Goal: Task Accomplishment & Management: Manage account settings

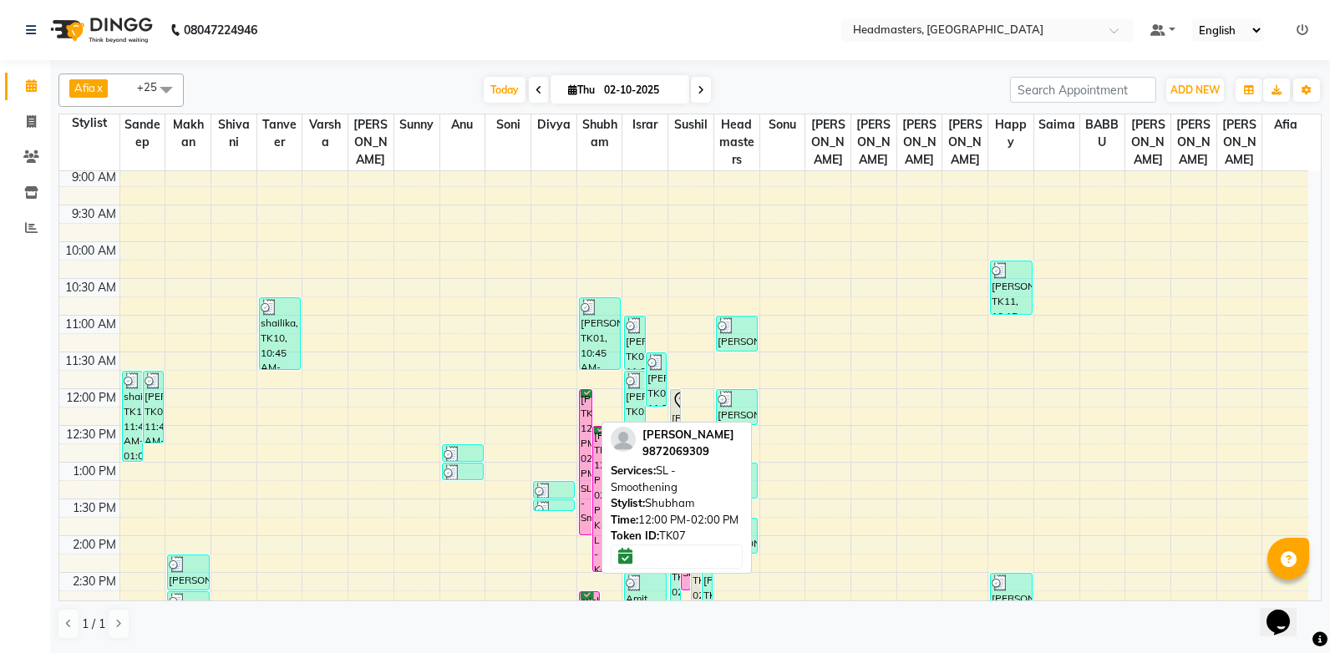
scroll to position [84, 0]
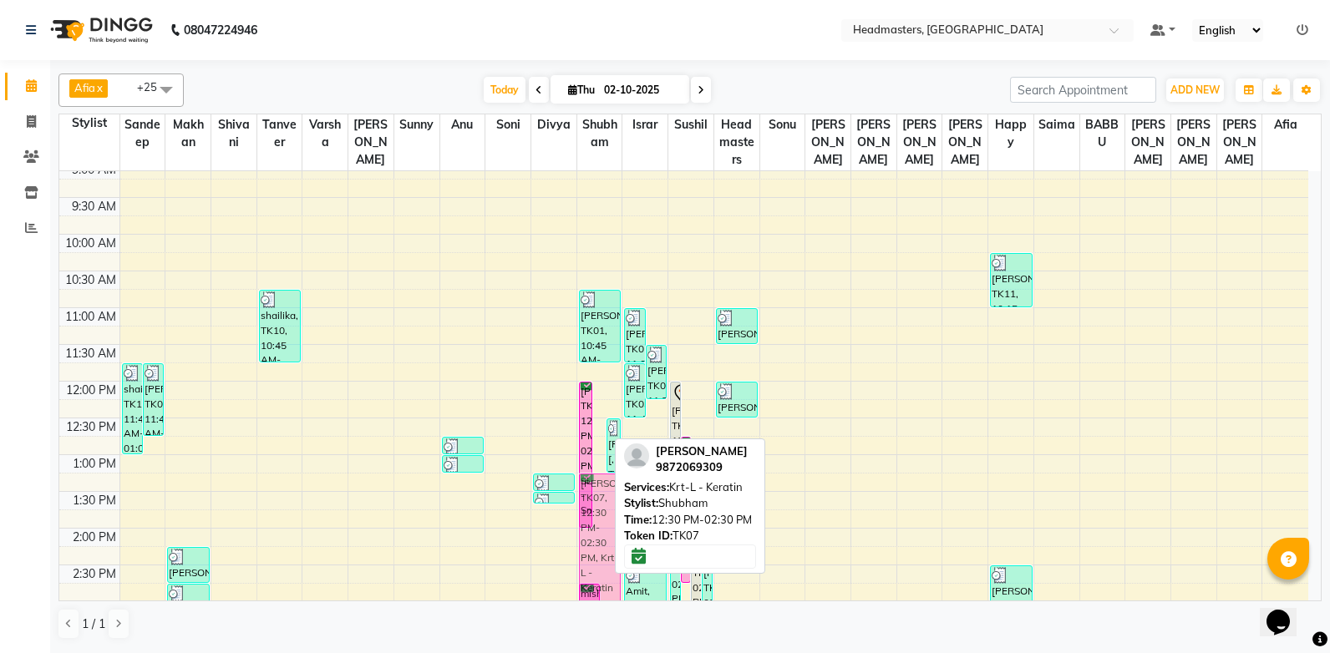
drag, startPoint x: 600, startPoint y: 431, endPoint x: 601, endPoint y: 484, distance: 52.6
click at [601, 484] on div "Harpreet, TK07, 12:00 PM-02:00 PM, SL - Smoothening Harpreet, TK07, 12:30 PM-02…" at bounding box center [599, 565] width 45 height 955
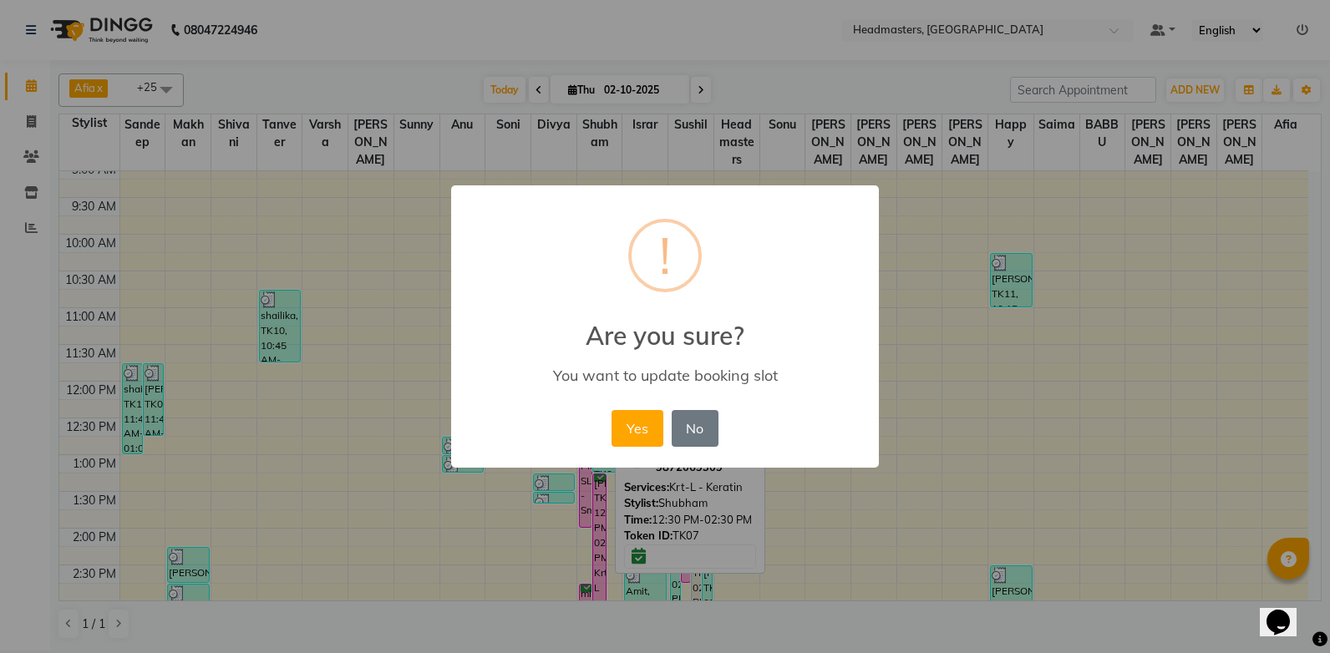
click at [939, 505] on div "× ! Are you sure? You want to update booking slot Yes No No" at bounding box center [665, 326] width 1330 height 653
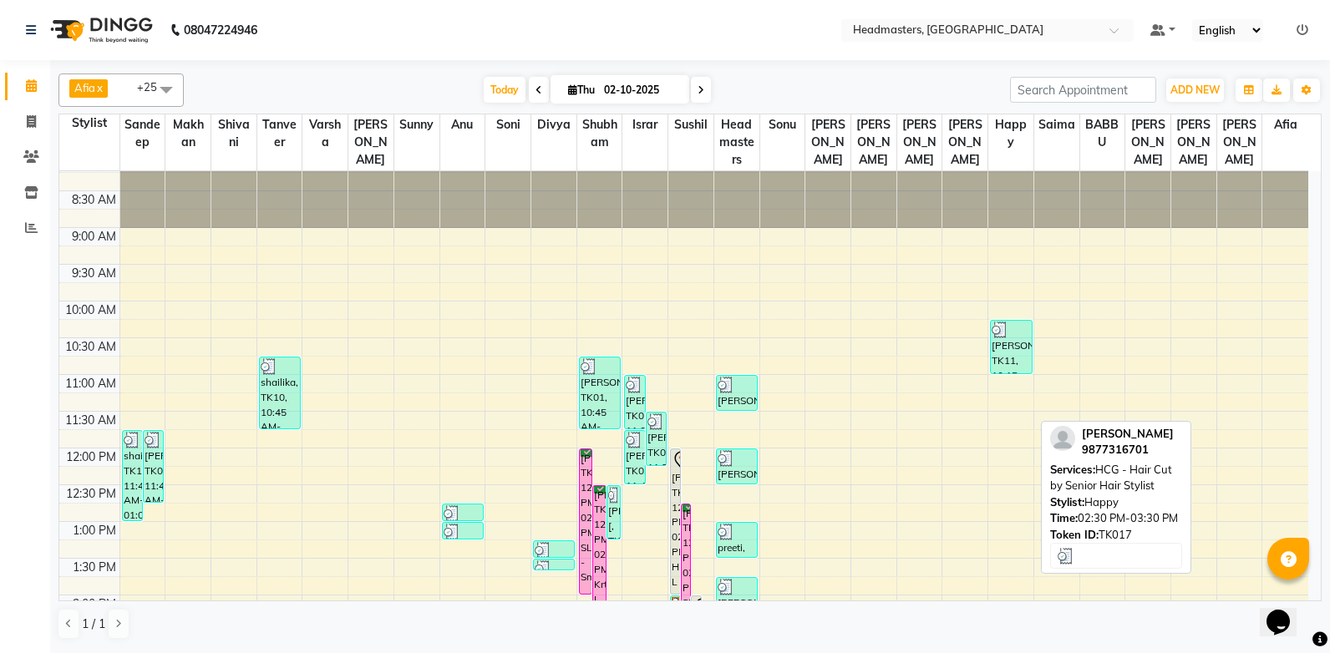
scroll to position [0, 0]
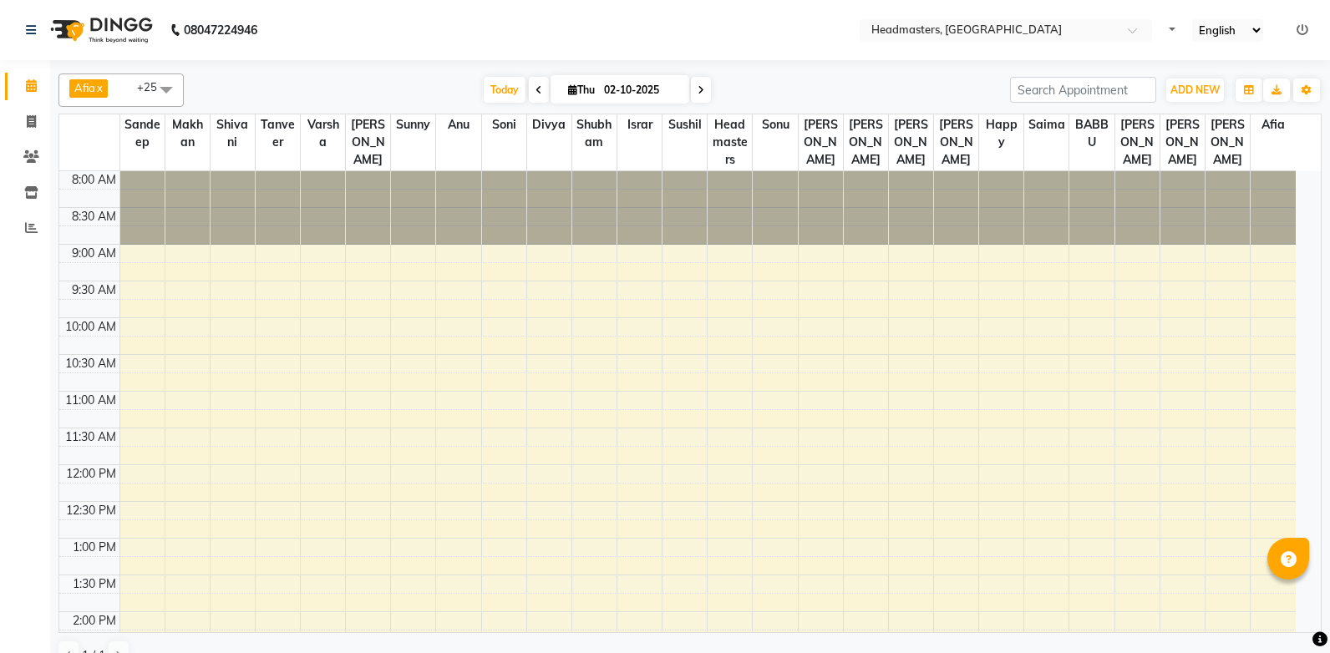
select select "en"
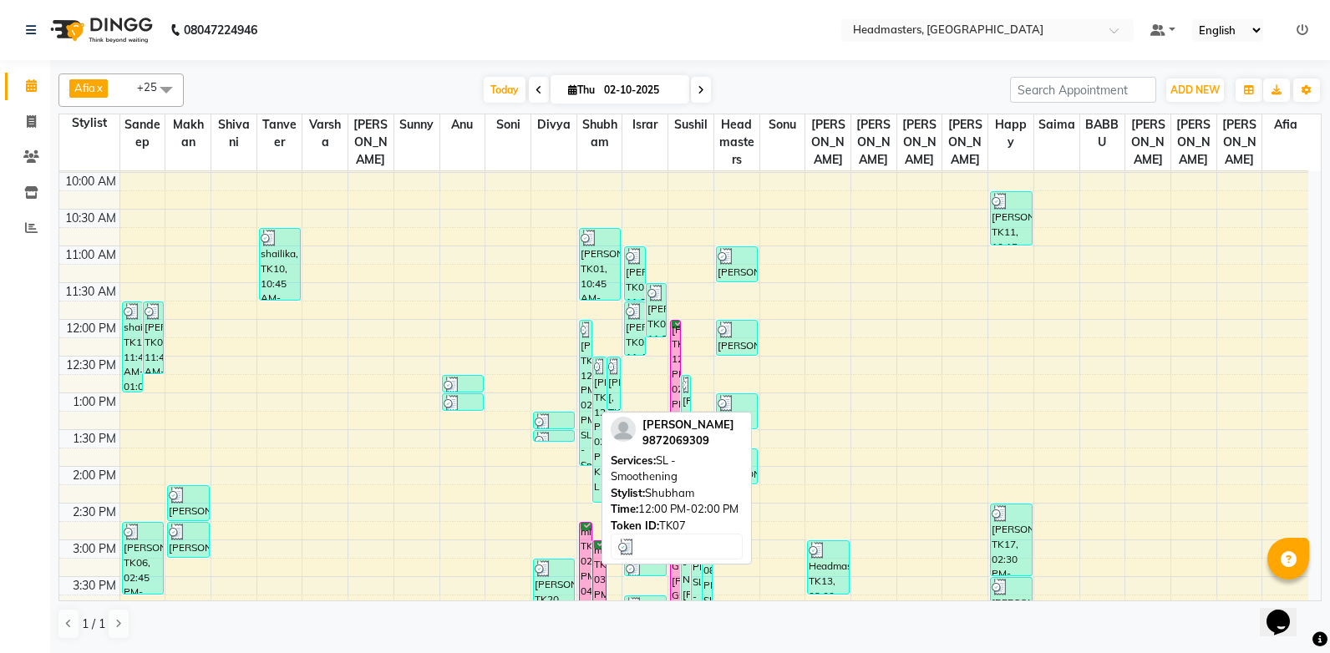
scroll to position [108, 0]
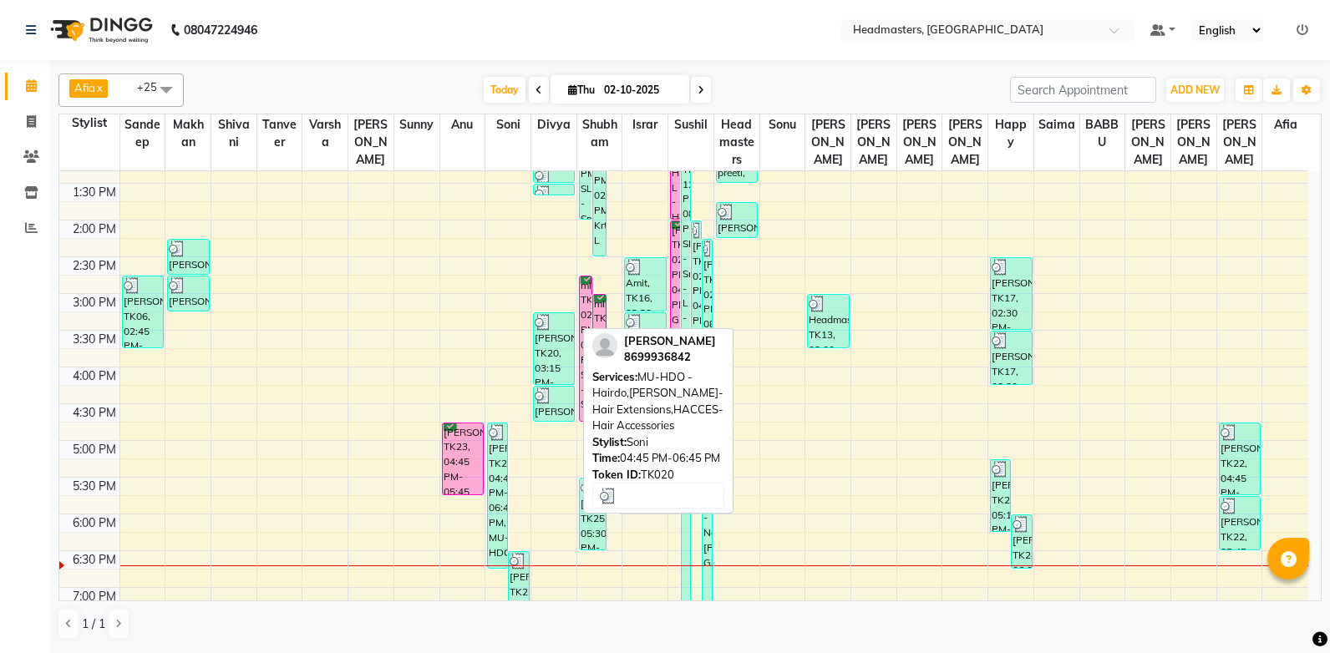
scroll to position [418, 0]
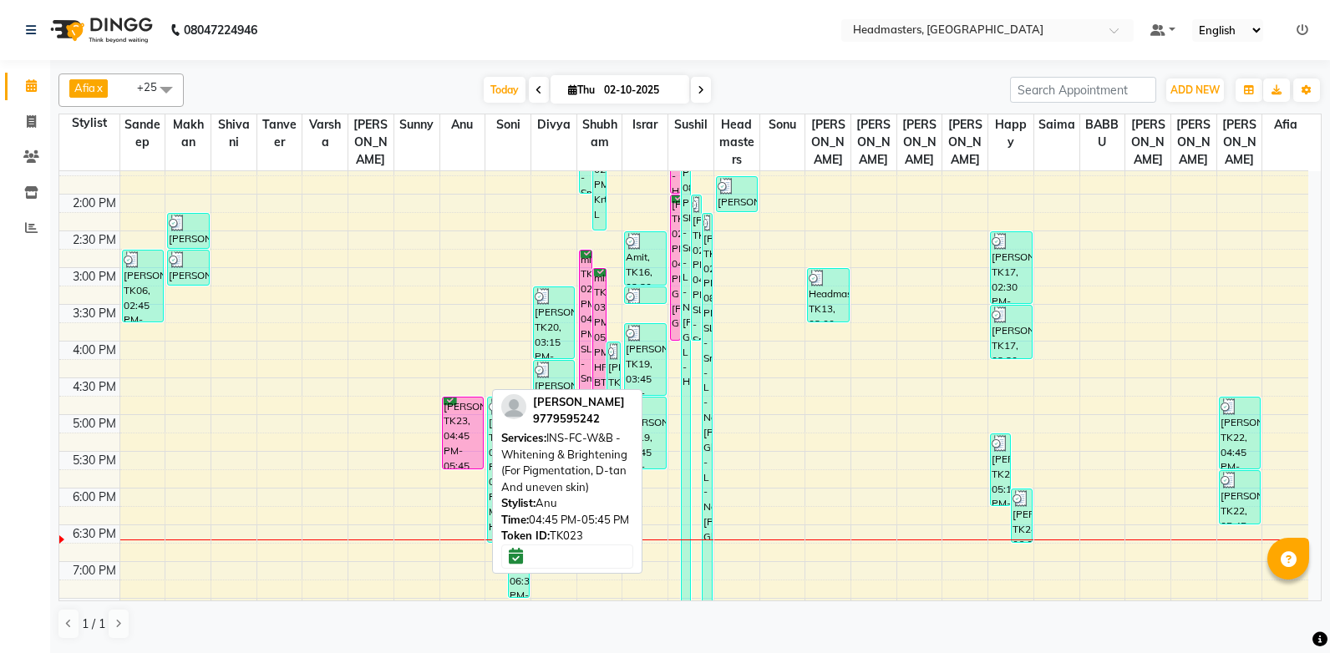
click at [457, 414] on div "[PERSON_NAME], TK23, 04:45 PM-05:45 PM, INS-FC-W&B - Whitening & Brightening (F…" at bounding box center [463, 433] width 40 height 71
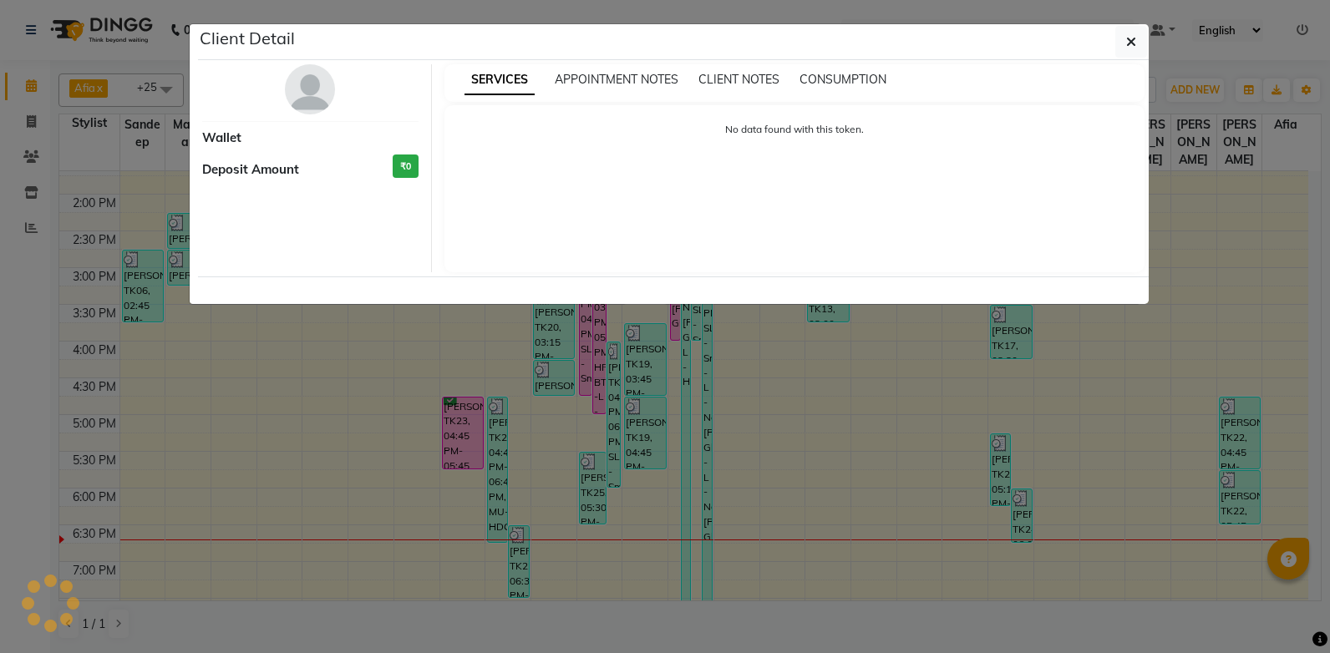
click at [454, 272] on div "SERVICES APPOINTMENT NOTES CLIENT NOTES CONSUMPTION No data found with this tok…" at bounding box center [795, 168] width 726 height 208
select select "6"
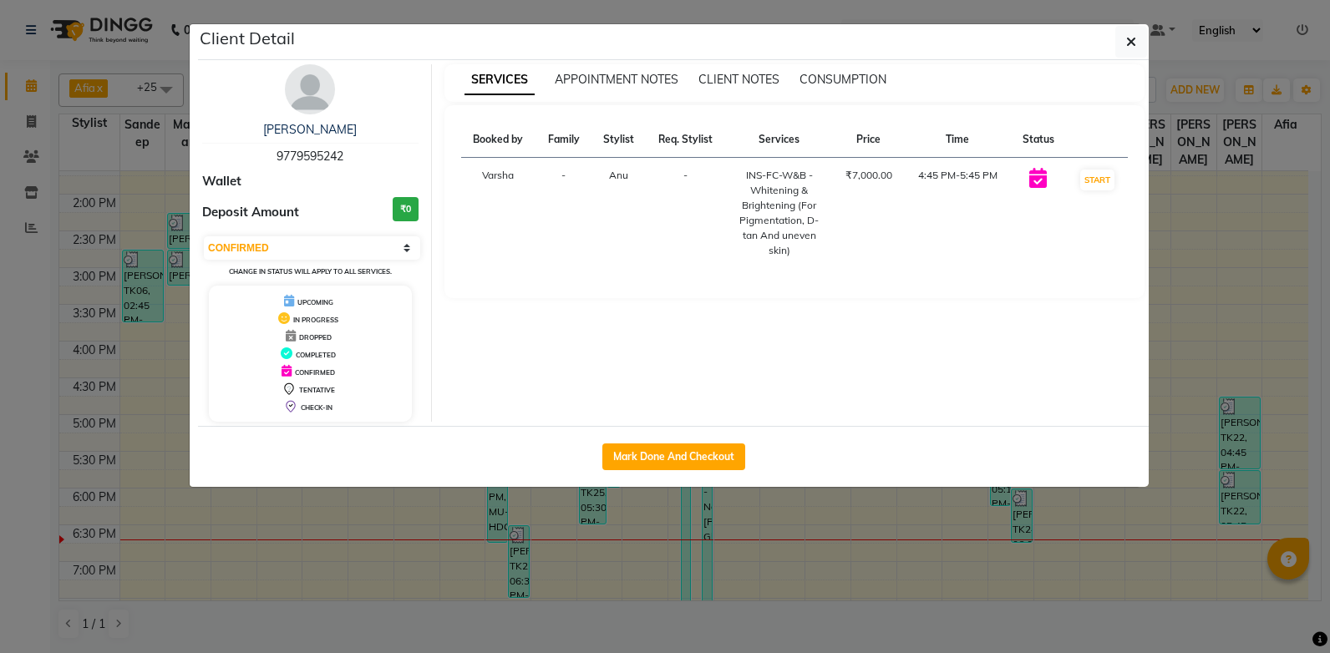
click at [454, 415] on div "SERVICES APPOINTMENT NOTES CLIENT NOTES CONSUMPTION Booked by Family Stylist Re…" at bounding box center [795, 243] width 726 height 358
drag, startPoint x: 454, startPoint y: 415, endPoint x: 661, endPoint y: 293, distance: 240.4
click at [661, 293] on div "Booked by Family Stylist Req. Stylist Services Price Time Status Varsha - Anu -…" at bounding box center [794, 201] width 701 height 193
click at [1131, 43] on icon "button" at bounding box center [1131, 41] width 10 height 13
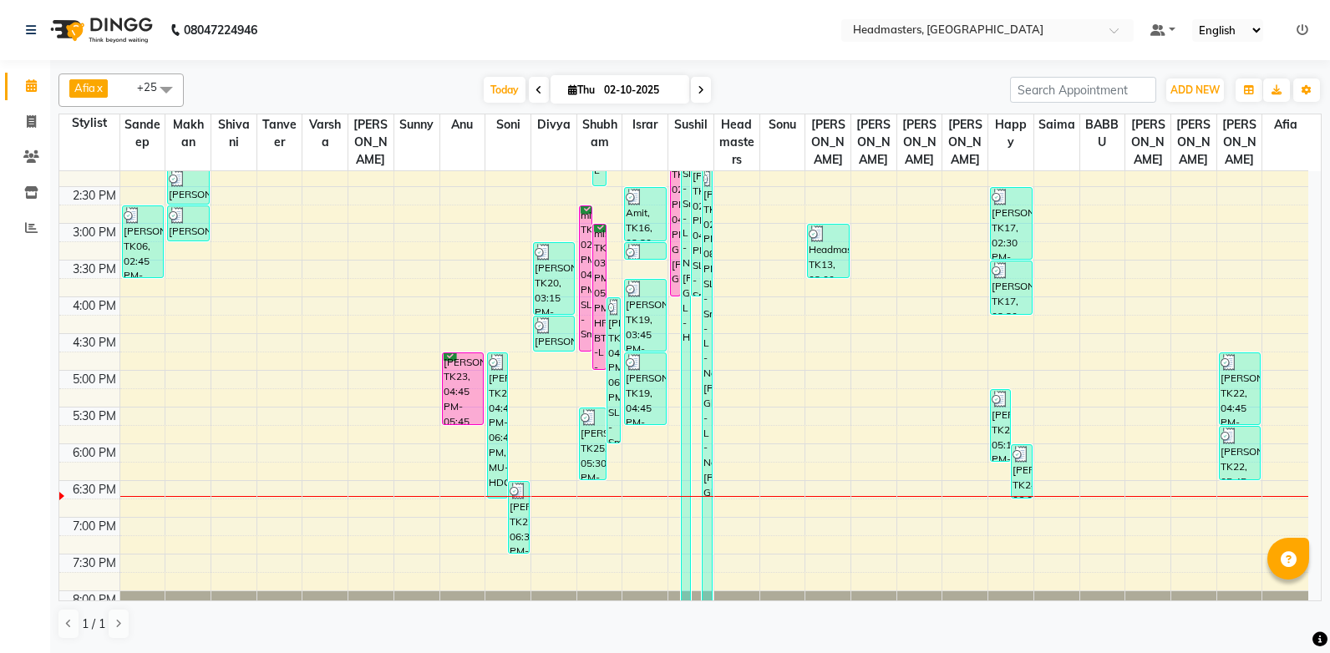
scroll to position [501, 0]
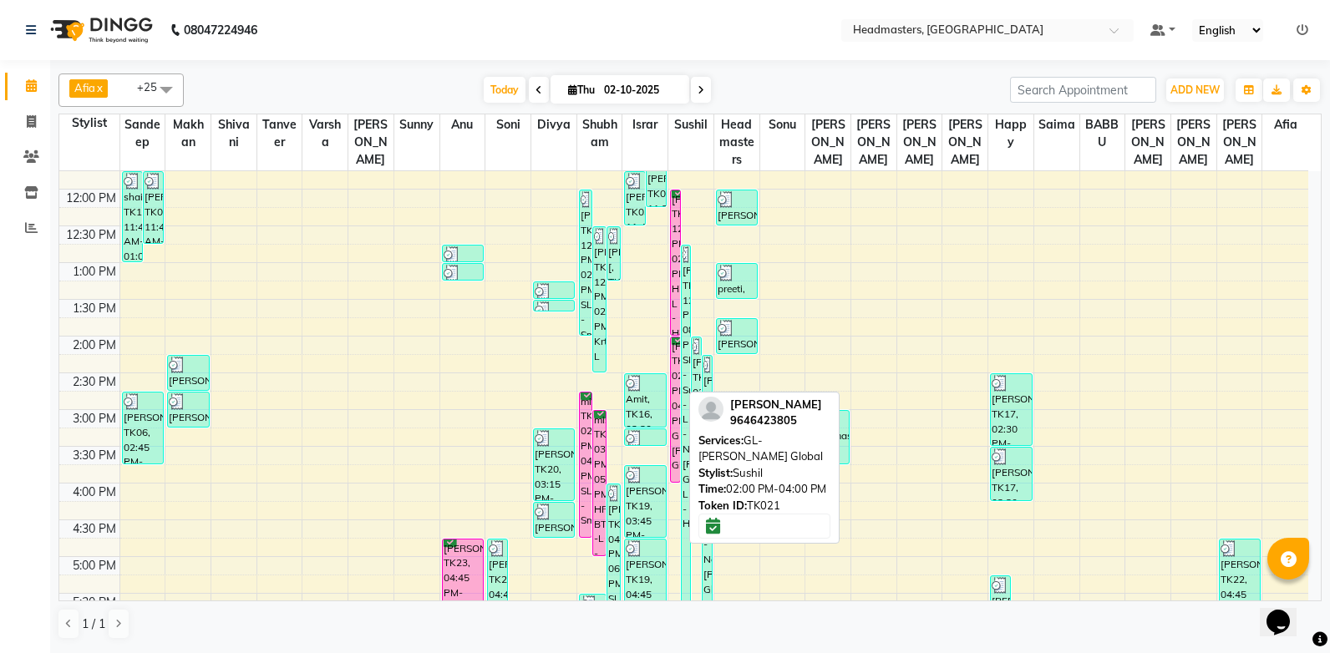
scroll to position [275, 0]
